Goal: Navigation & Orientation: Go to known website

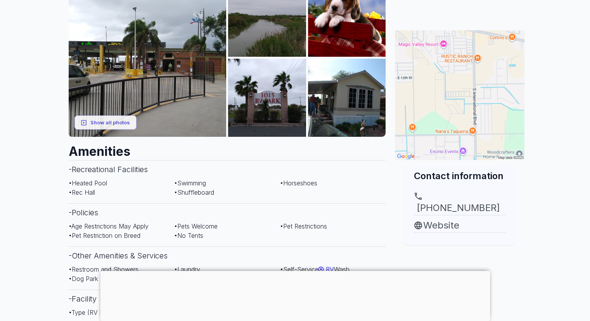
scroll to position [155, 0]
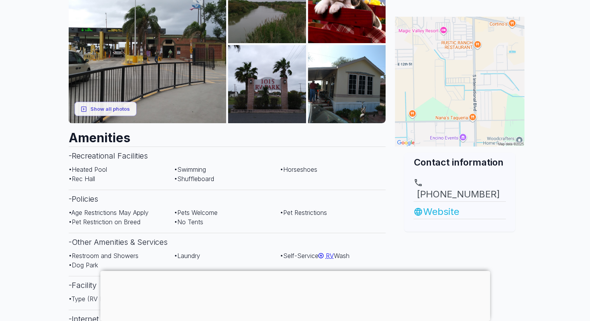
click at [442, 205] on link "Website" at bounding box center [460, 212] width 92 height 14
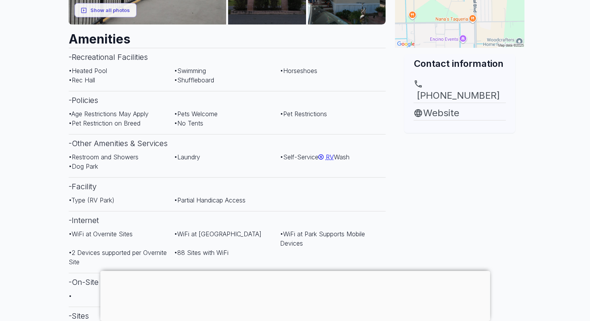
scroll to position [272, 0]
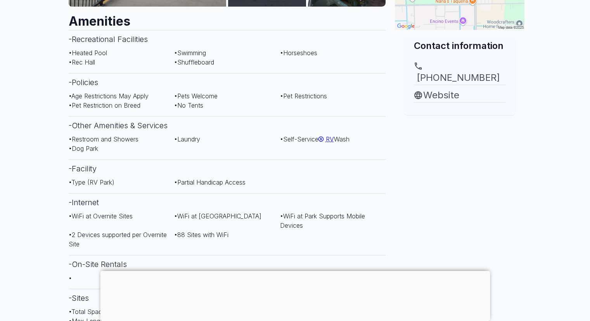
click at [293, 270] on div at bounding box center [295, 270] width 390 height 0
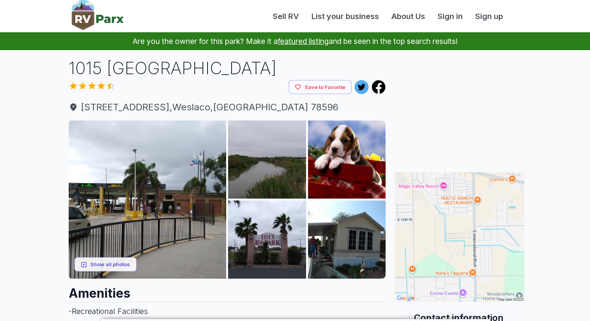
scroll to position [0, 0]
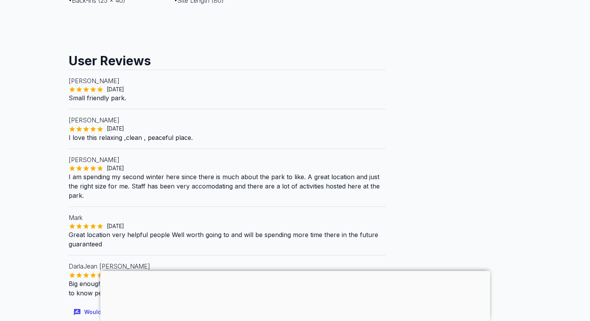
scroll to position [621, 0]
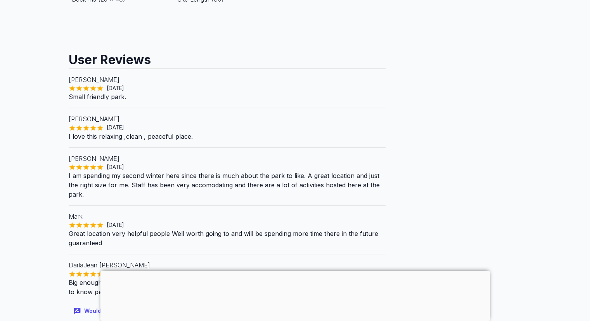
click at [291, 270] on div at bounding box center [295, 270] width 390 height 0
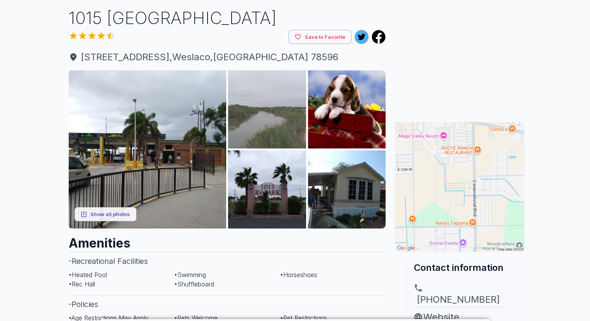
scroll to position [0, 0]
